Goal: Information Seeking & Learning: Learn about a topic

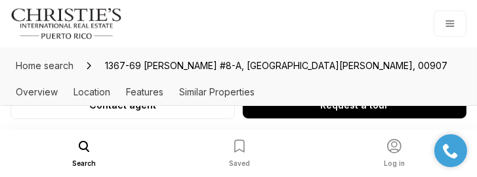
scroll to position [487, 0]
click at [477, 168] on nav "Search Saved Log in" at bounding box center [238, 152] width 477 height 47
drag, startPoint x: 477, startPoint y: 168, endPoint x: 420, endPoint y: 140, distance: 64.3
click at [477, 168] on nav "Search Saved Log in" at bounding box center [238, 152] width 477 height 47
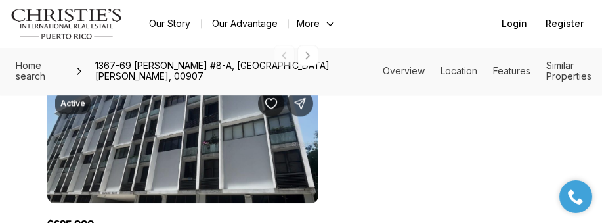
scroll to position [1672, 0]
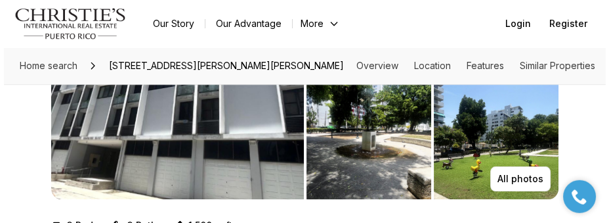
scroll to position [171, 0]
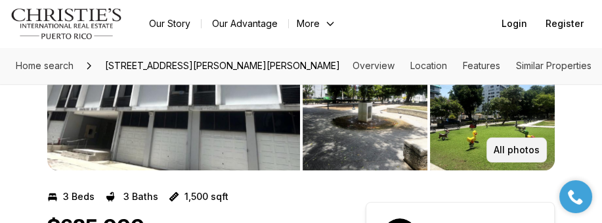
click at [528, 144] on button "All photos" at bounding box center [517, 149] width 60 height 25
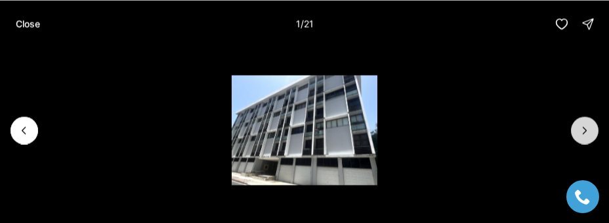
click at [586, 126] on icon "Next slide" at bounding box center [584, 129] width 13 height 13
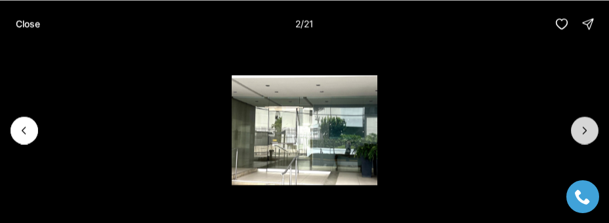
click at [585, 126] on icon "Next slide" at bounding box center [584, 129] width 13 height 13
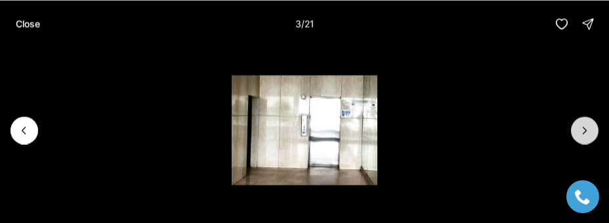
click at [585, 127] on icon "Next slide" at bounding box center [584, 129] width 13 height 13
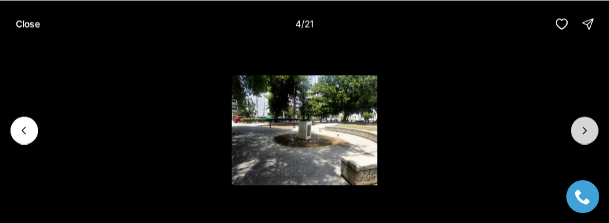
click at [585, 127] on icon "Next slide" at bounding box center [584, 129] width 13 height 13
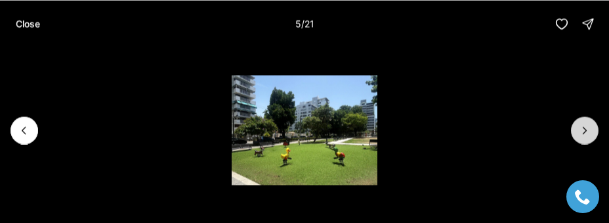
click at [585, 127] on icon "Next slide" at bounding box center [584, 129] width 13 height 13
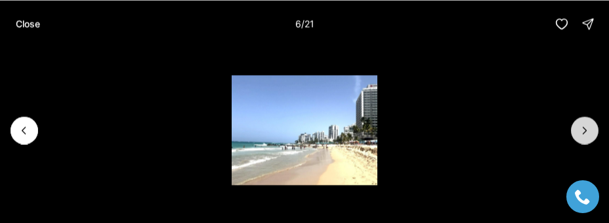
click at [585, 127] on icon "Next slide" at bounding box center [584, 129] width 13 height 13
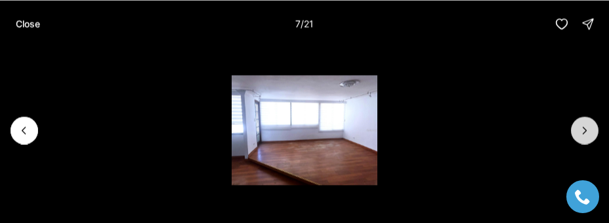
click at [585, 127] on icon "Next slide" at bounding box center [584, 129] width 13 height 13
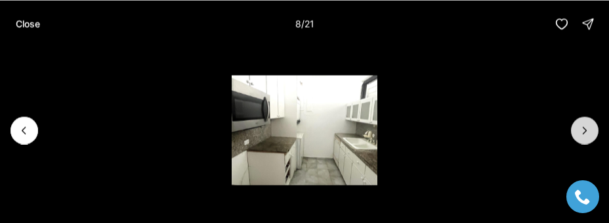
click at [586, 127] on icon "Next slide" at bounding box center [584, 129] width 13 height 13
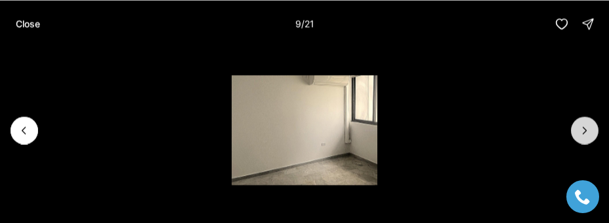
click at [586, 127] on icon "Next slide" at bounding box center [584, 129] width 13 height 13
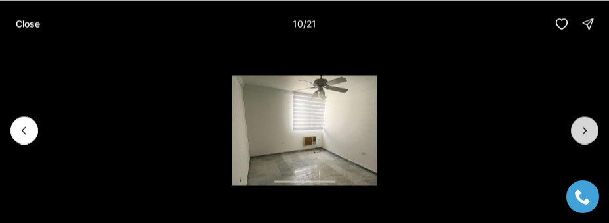
click at [586, 127] on icon "Next slide" at bounding box center [584, 129] width 13 height 13
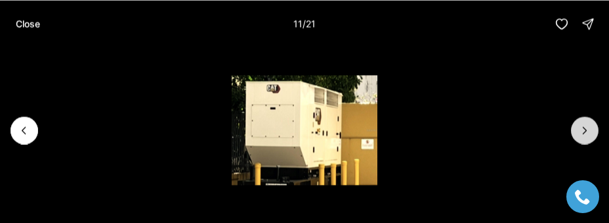
click at [586, 127] on icon "Next slide" at bounding box center [584, 129] width 13 height 13
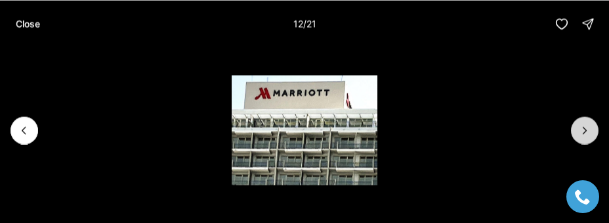
click at [586, 127] on icon "Next slide" at bounding box center [584, 129] width 13 height 13
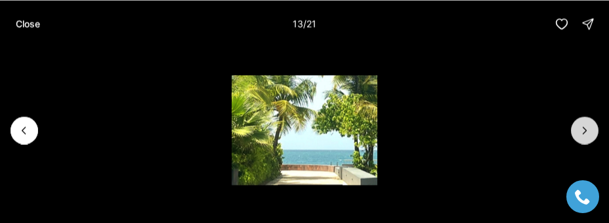
click at [586, 127] on icon "Next slide" at bounding box center [584, 129] width 13 height 13
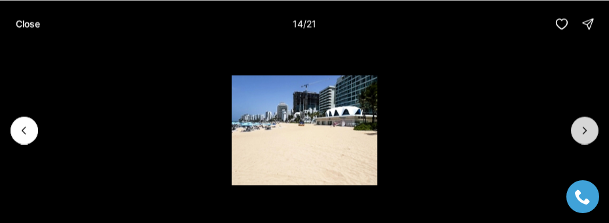
click at [586, 127] on icon "Next slide" at bounding box center [584, 129] width 13 height 13
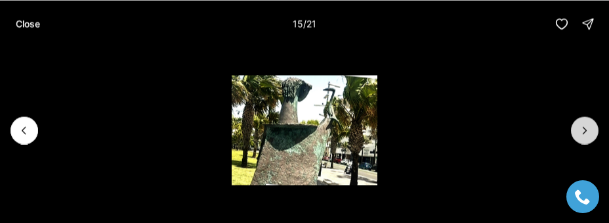
click at [586, 127] on icon "Next slide" at bounding box center [584, 129] width 13 height 13
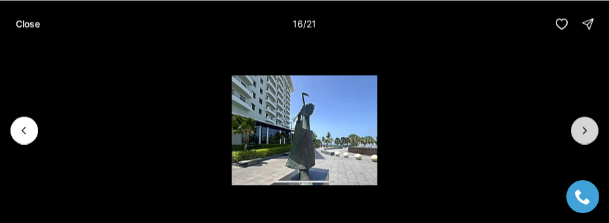
click at [586, 127] on icon "Next slide" at bounding box center [584, 129] width 13 height 13
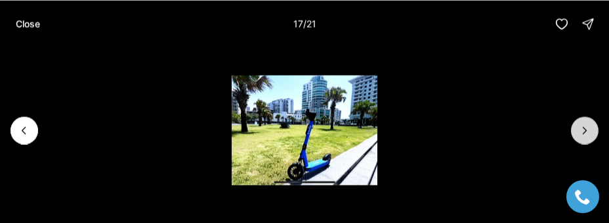
click at [586, 127] on icon "Next slide" at bounding box center [584, 129] width 13 height 13
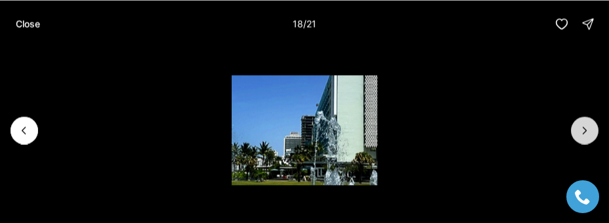
click at [586, 127] on icon "Next slide" at bounding box center [584, 129] width 13 height 13
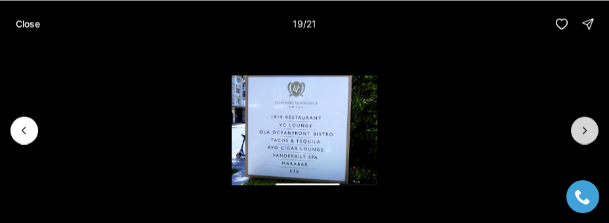
click at [586, 127] on icon "Next slide" at bounding box center [584, 129] width 13 height 13
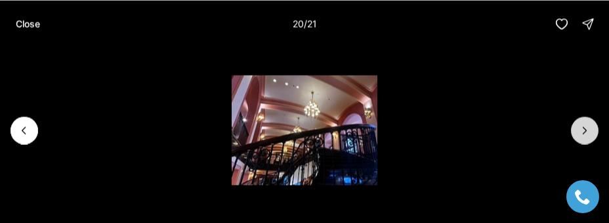
click at [586, 127] on icon "Next slide" at bounding box center [584, 129] width 13 height 13
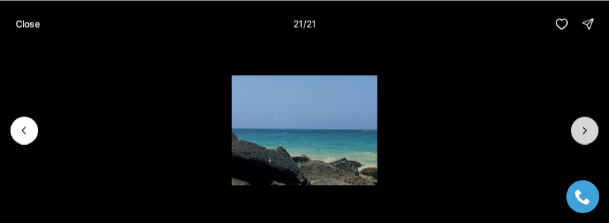
click at [586, 127] on div at bounding box center [585, 130] width 28 height 28
